Goal: Obtain resource: Download file/media

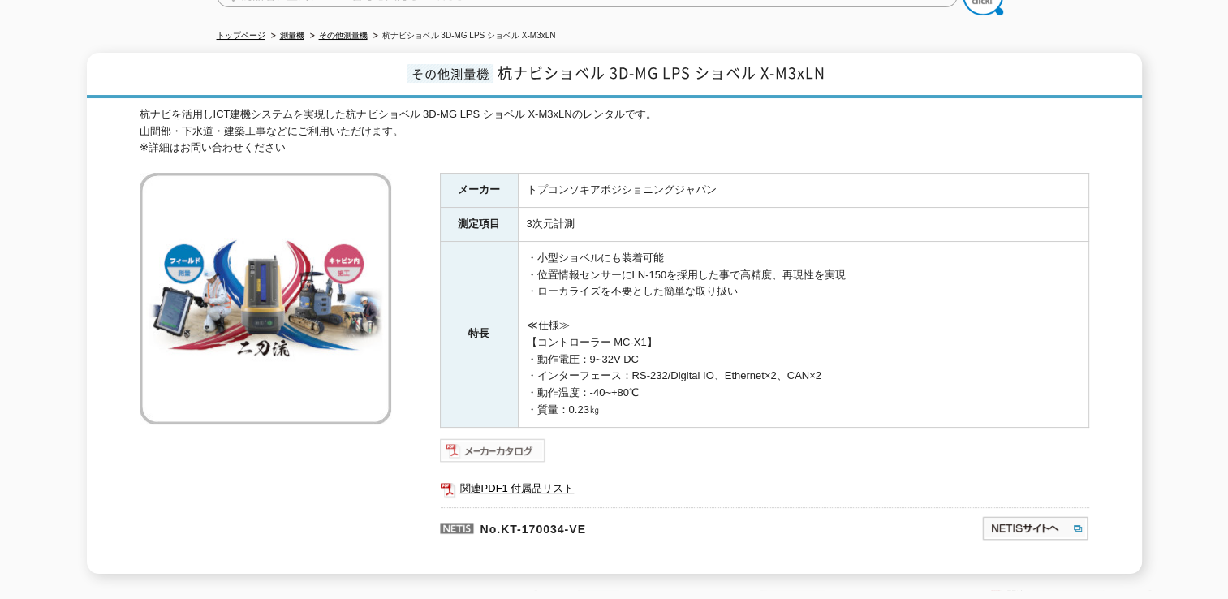
click at [505, 437] on img at bounding box center [493, 450] width 106 height 26
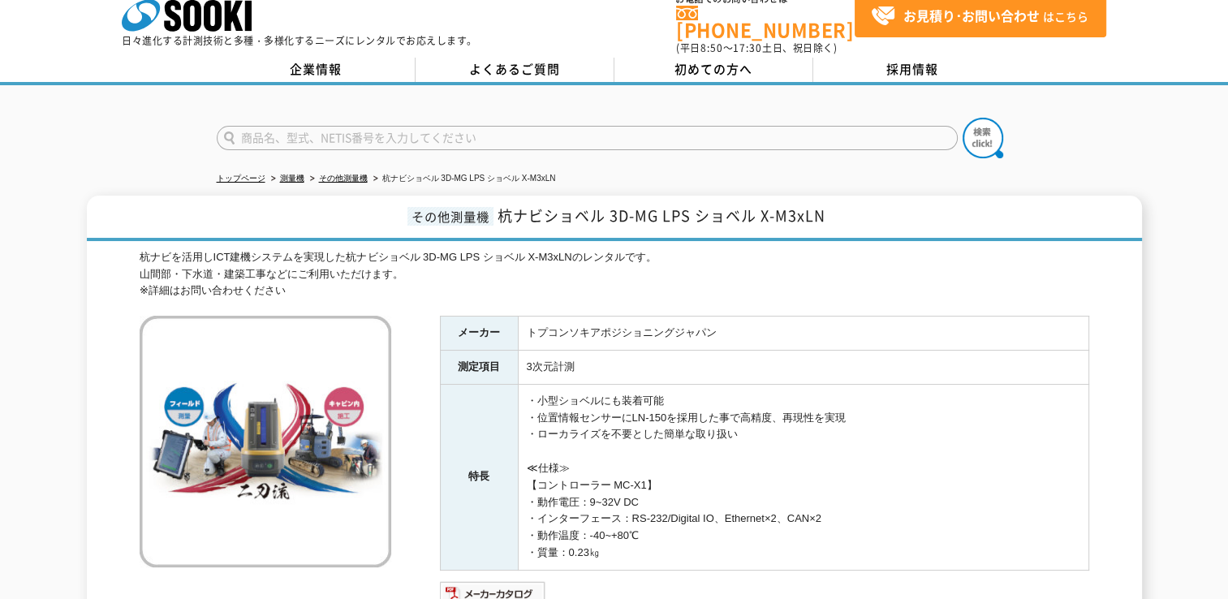
scroll to position [162, 0]
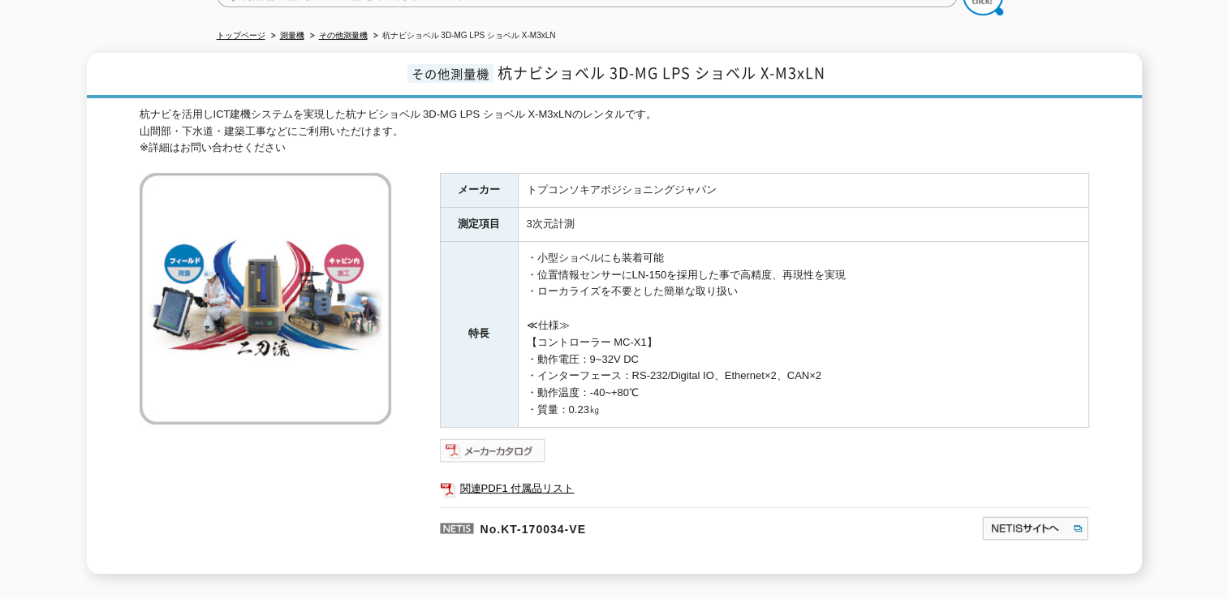
click at [522, 450] on img at bounding box center [493, 450] width 106 height 26
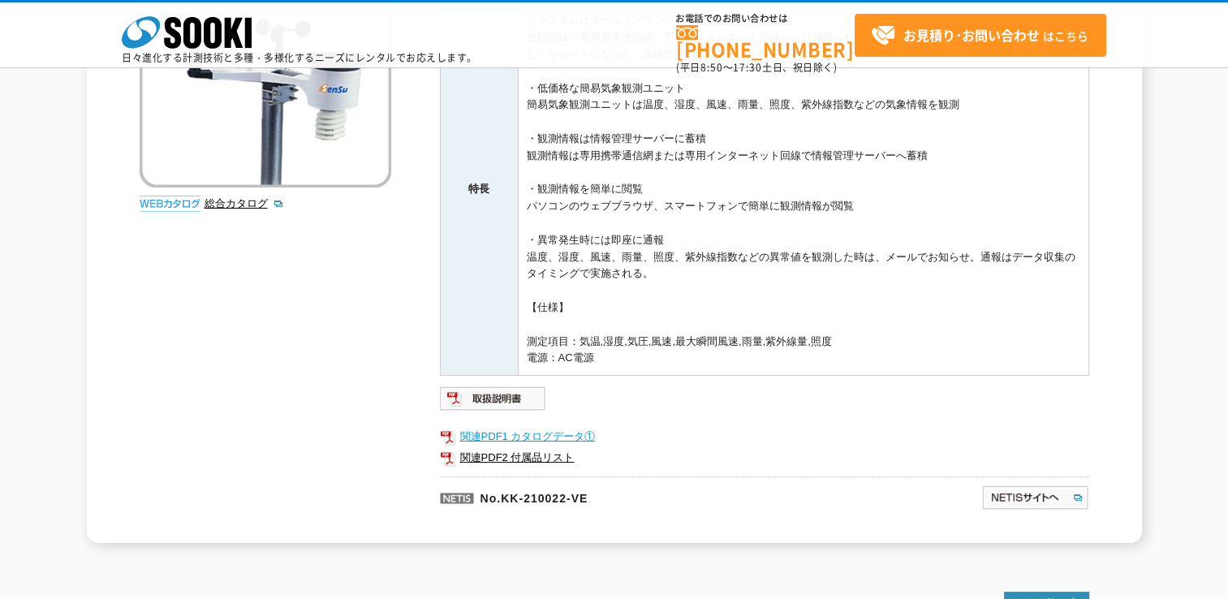
click at [504, 434] on link "関連PDF1 カタログデータ①" at bounding box center [764, 436] width 649 height 21
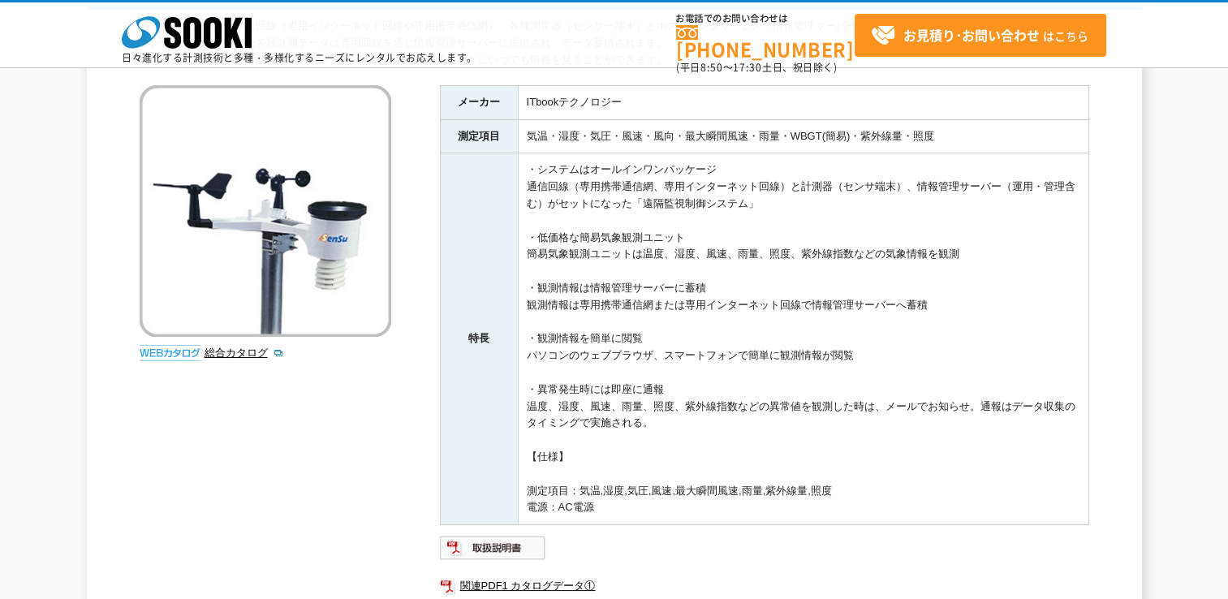
scroll to position [304, 0]
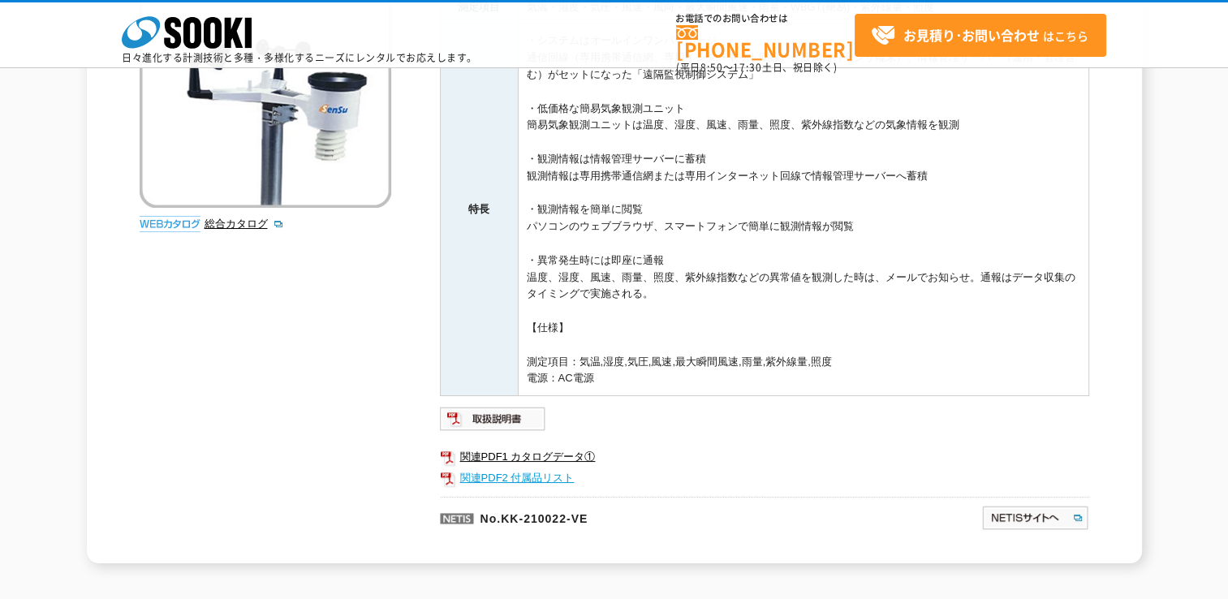
click at [506, 470] on link "関連PDF2 付属品リスト" at bounding box center [764, 478] width 649 height 21
click at [517, 419] on img at bounding box center [493, 419] width 106 height 26
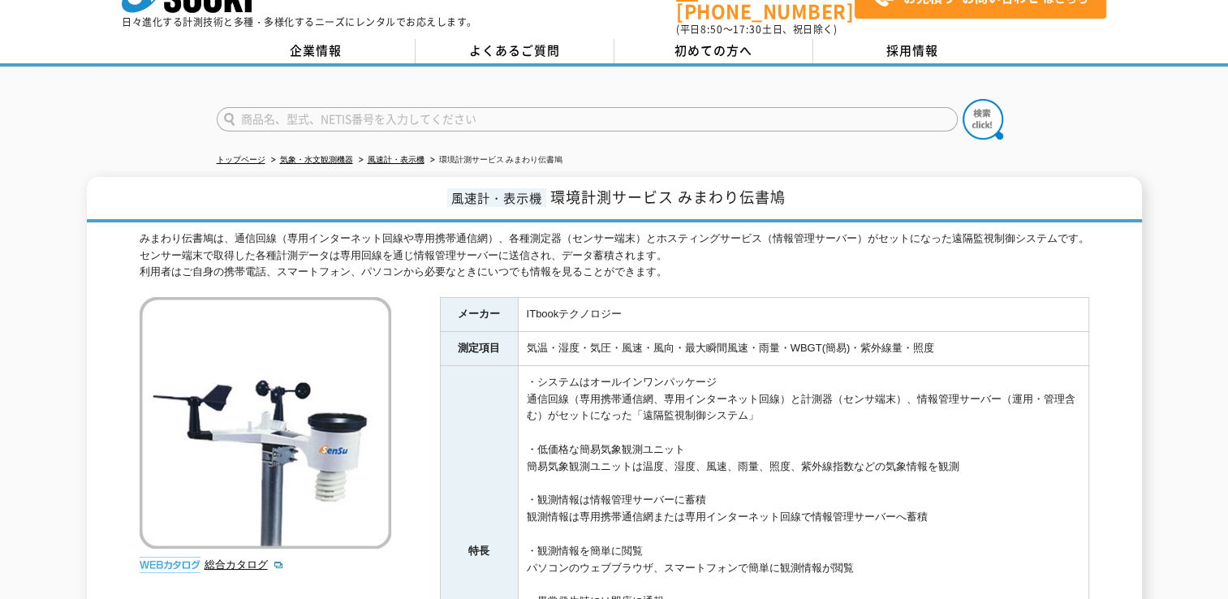
scroll to position [0, 0]
